Goal: Communication & Community: Answer question/provide support

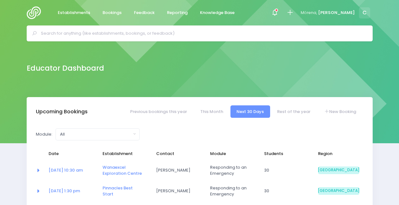
select select "5"
click at [279, 13] on icon at bounding box center [274, 12] width 7 height 7
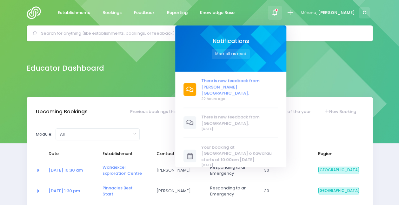
click at [231, 79] on span "There is new feedback from [PERSON_NAME][GEOGRAPHIC_DATA]." at bounding box center [239, 86] width 77 height 19
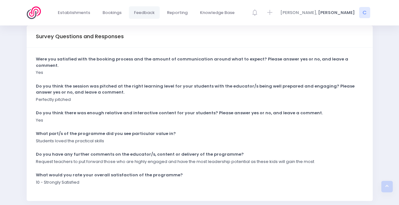
scroll to position [156, 0]
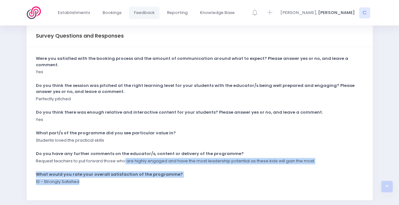
drag, startPoint x: 124, startPoint y: 148, endPoint x: 150, endPoint y: 169, distance: 33.1
click at [150, 169] on div "Were you satisfied with the booking process and the amount of communication aro…" at bounding box center [200, 123] width 346 height 153
click at [150, 178] on div "10 - Strongly Satisfied" at bounding box center [196, 183] width 328 height 10
click at [119, 178] on div "10 - Strongly Satisfied" at bounding box center [196, 183] width 328 height 10
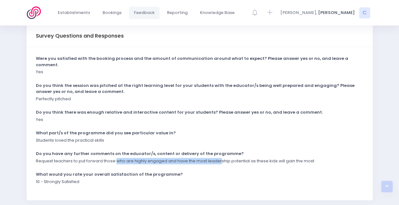
drag, startPoint x: 116, startPoint y: 149, endPoint x: 221, endPoint y: 153, distance: 105.2
click at [221, 158] on div "Request teachers to put forward those who are highly engaged and have the most …" at bounding box center [196, 163] width 328 height 10
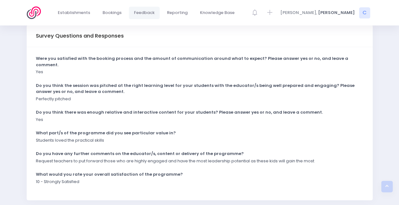
click at [232, 171] on div "What would you rate your overall satisfaction of the programme?" at bounding box center [196, 174] width 328 height 7
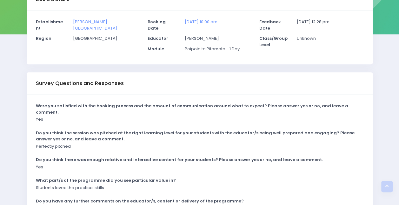
scroll to position [0, 0]
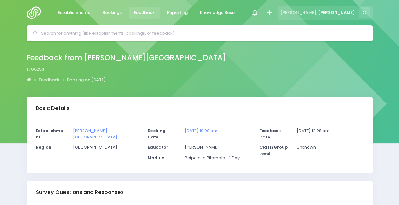
click at [352, 11] on span "[PERSON_NAME]" at bounding box center [336, 13] width 37 height 6
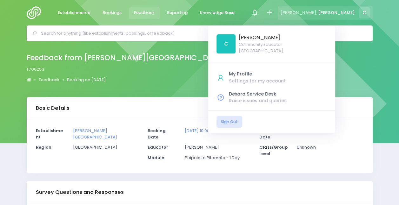
click at [352, 11] on span "[PERSON_NAME]" at bounding box center [336, 13] width 37 height 6
